Goal: Task Accomplishment & Management: Manage account settings

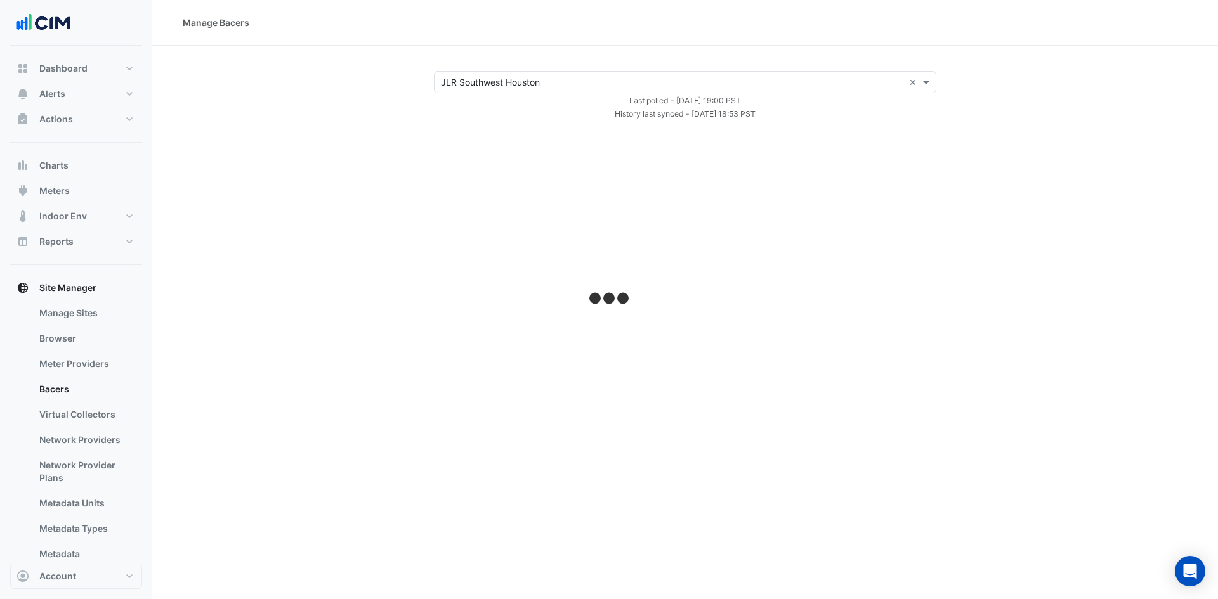
select select "***"
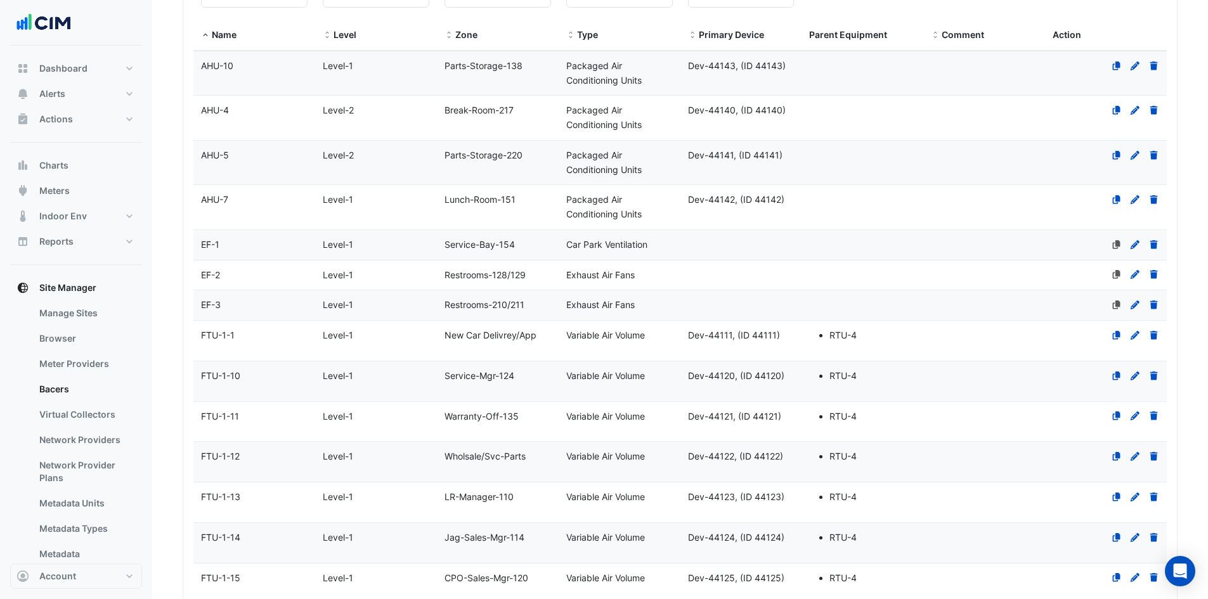
scroll to position [127, 0]
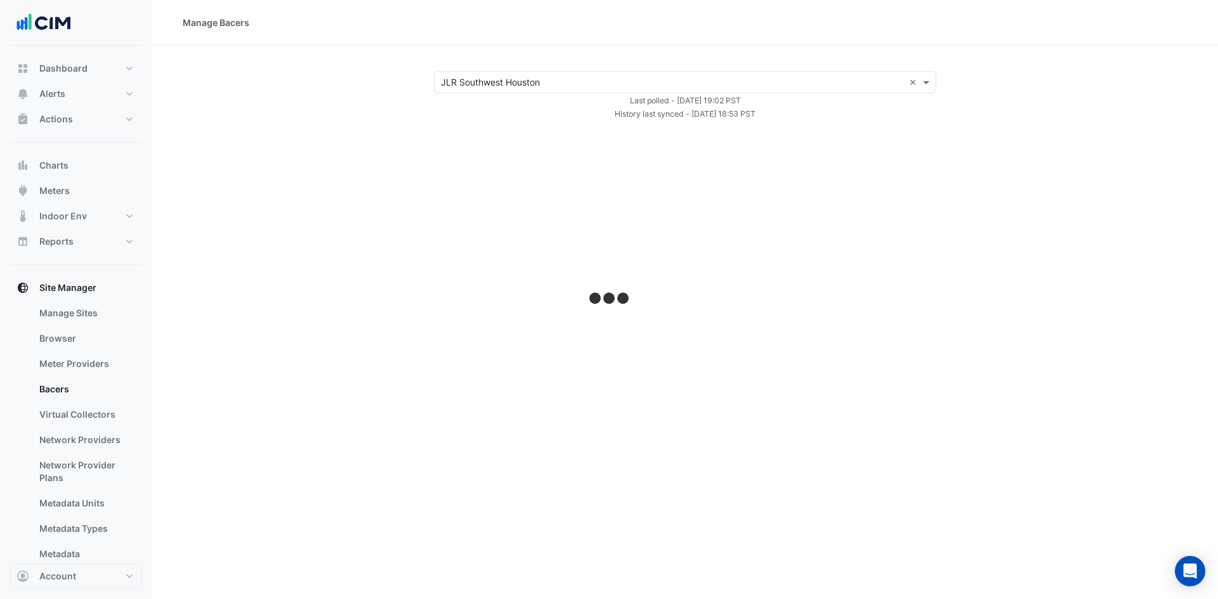
select select "***"
